Goal: Information Seeking & Learning: Learn about a topic

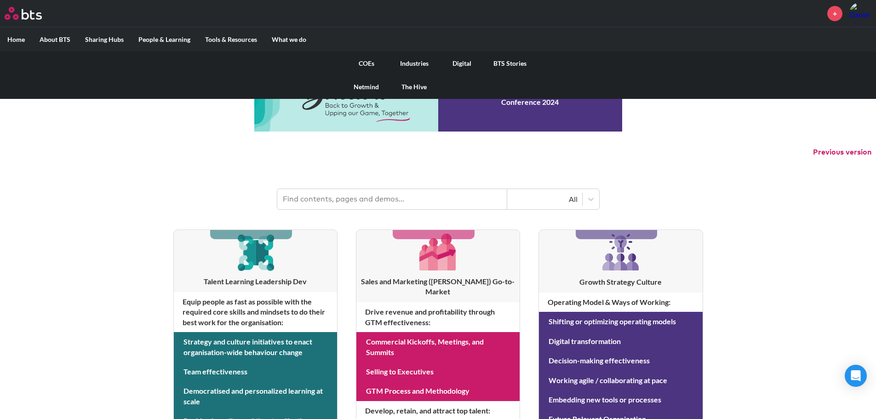
click at [368, 65] on link "COEs" at bounding box center [367, 63] width 48 height 24
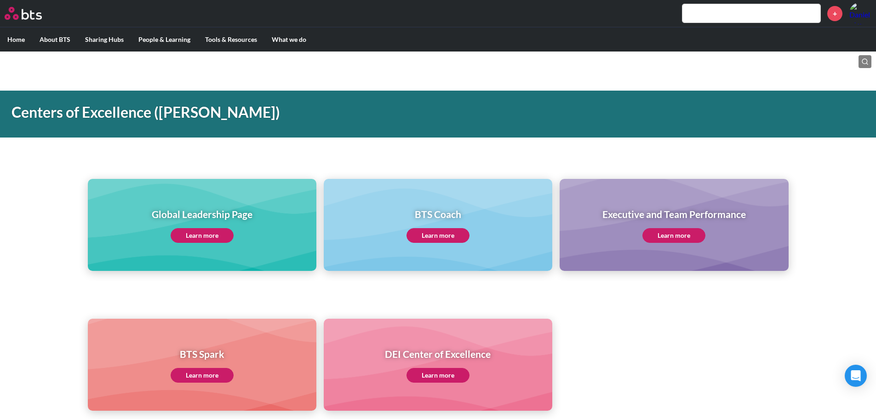
click at [213, 230] on link "Learn more" at bounding box center [202, 235] width 63 height 15
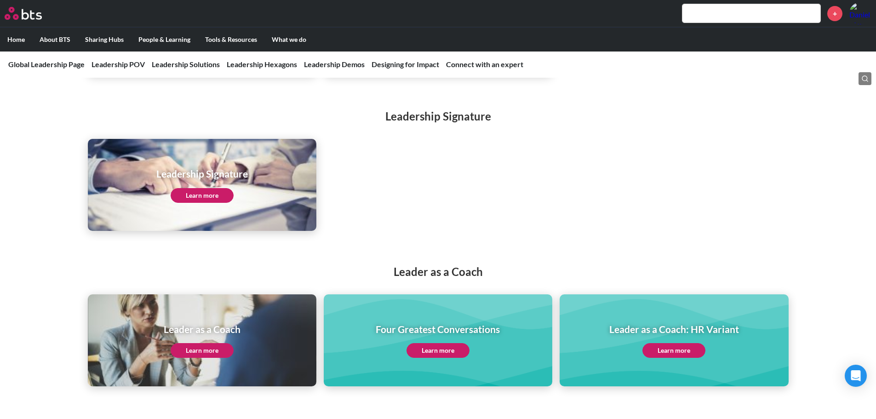
scroll to position [1195, 0]
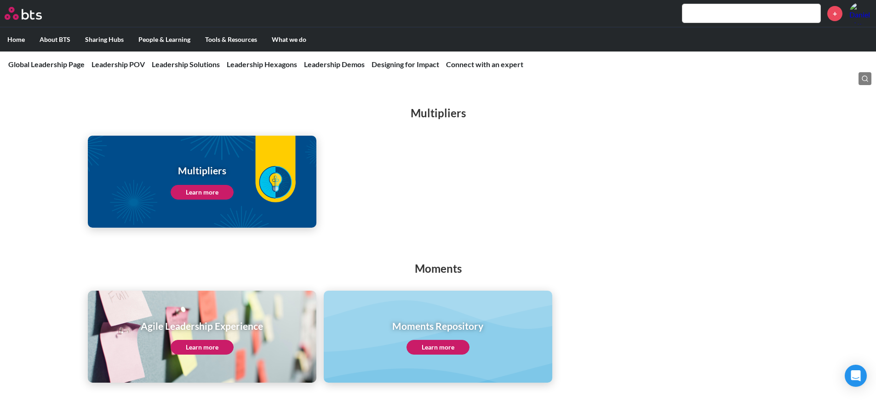
click at [207, 185] on link "Learn more" at bounding box center [202, 192] width 63 height 15
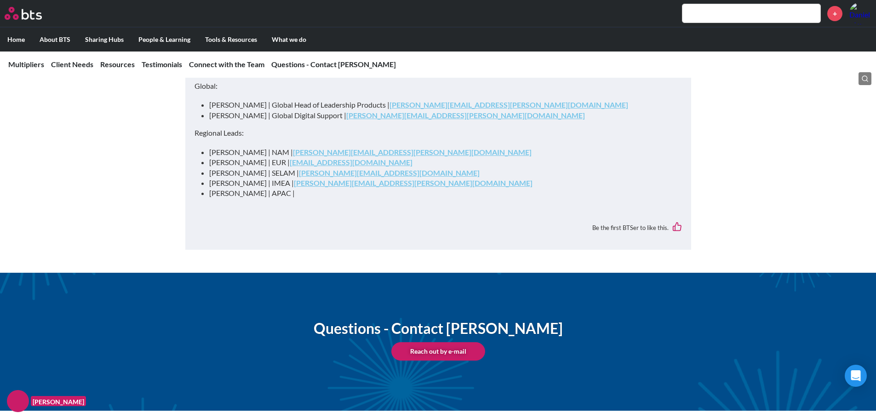
scroll to position [3264, 0]
